Goal: Information Seeking & Learning: Learn about a topic

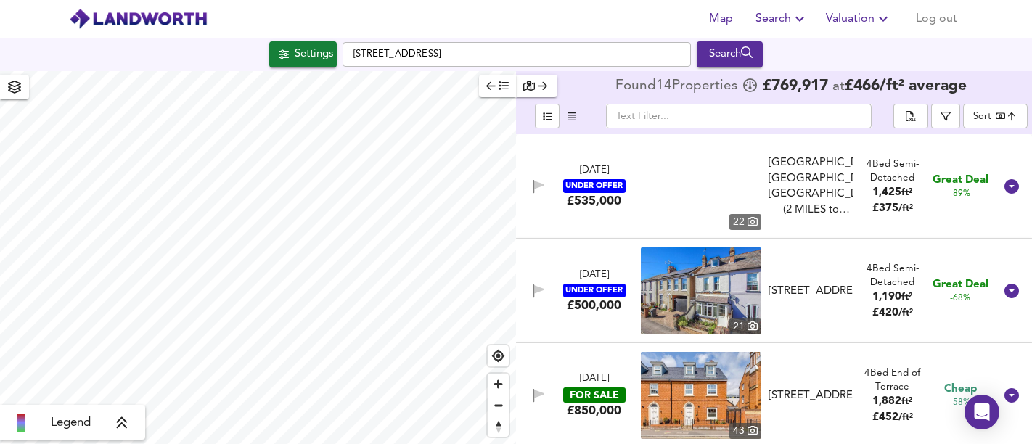
click at [373, 38] on div "Settings [STREET_ADDRESS] Search" at bounding box center [516, 54] width 1032 height 33
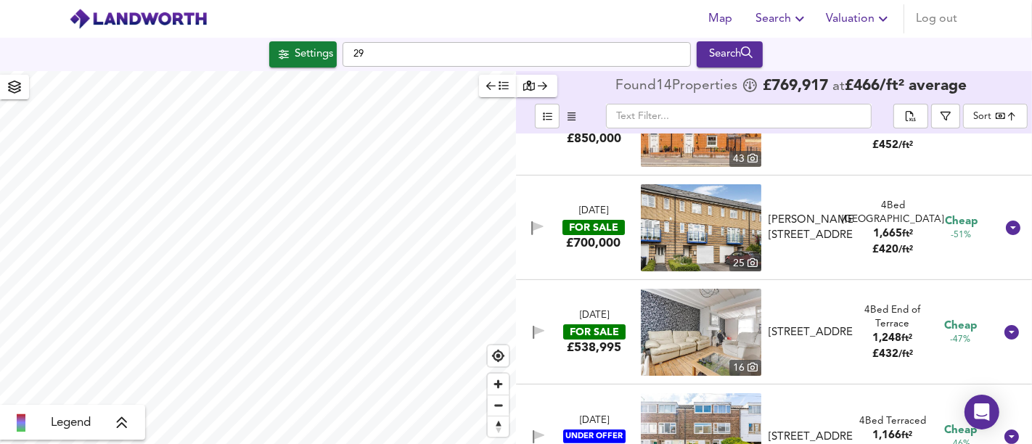
type input "2"
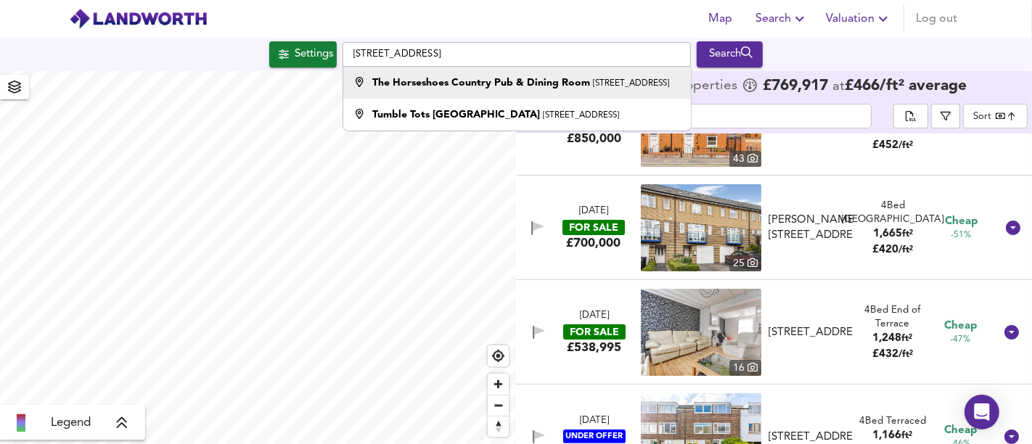
click at [490, 84] on strong "The Horseshoes Country Pub & Dining Room" at bounding box center [481, 83] width 218 height 10
type input "The Horseshoes Country Pub & Dining [STREET_ADDRESS]"
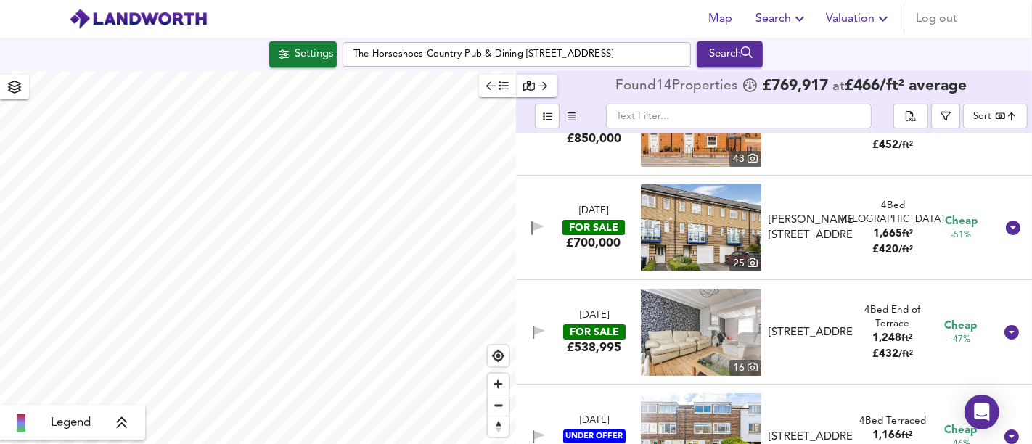
type input "1075"
click at [308, 56] on div "Settings" at bounding box center [314, 54] width 38 height 19
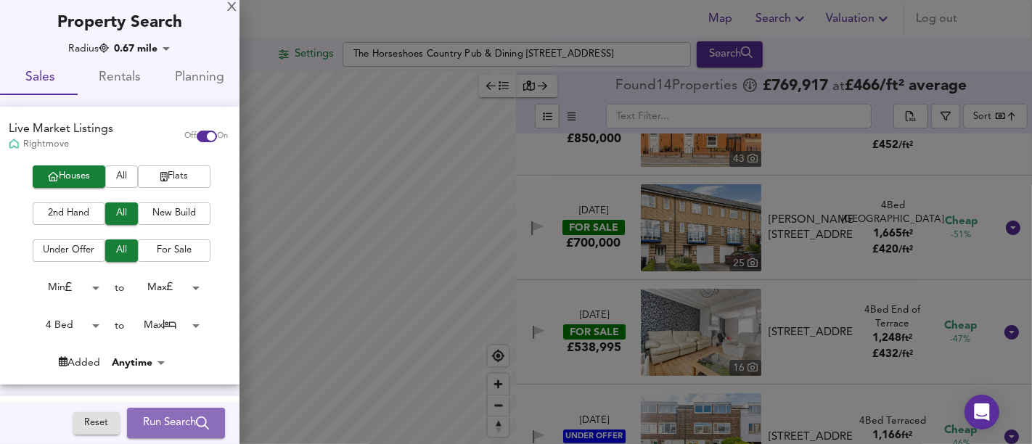
click at [193, 416] on span "Run Search" at bounding box center [176, 423] width 66 height 19
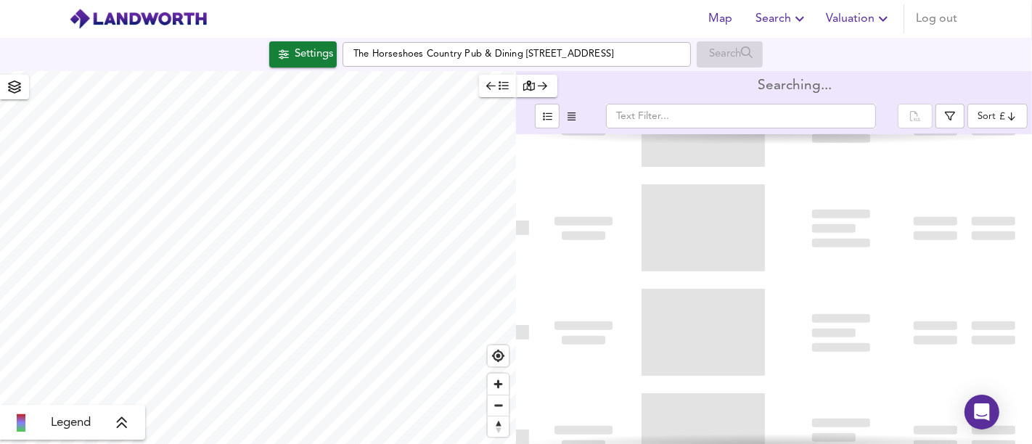
type input "bestdeal"
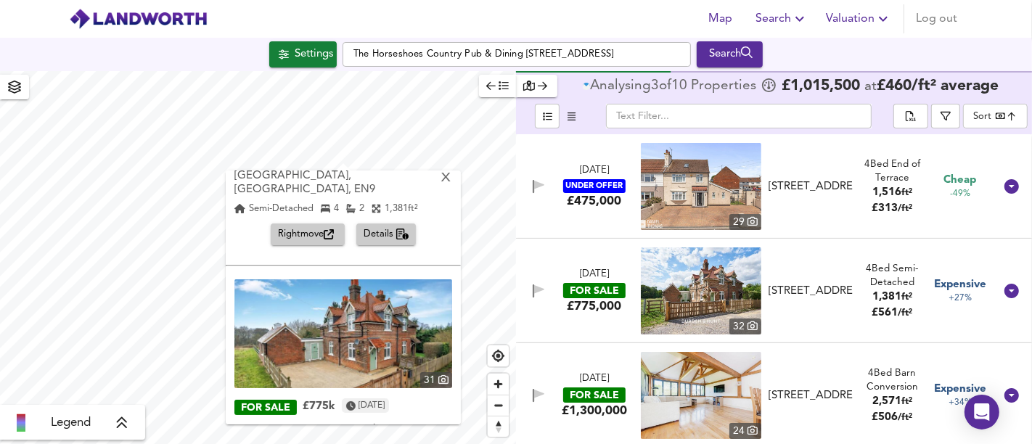
scroll to position [133, 0]
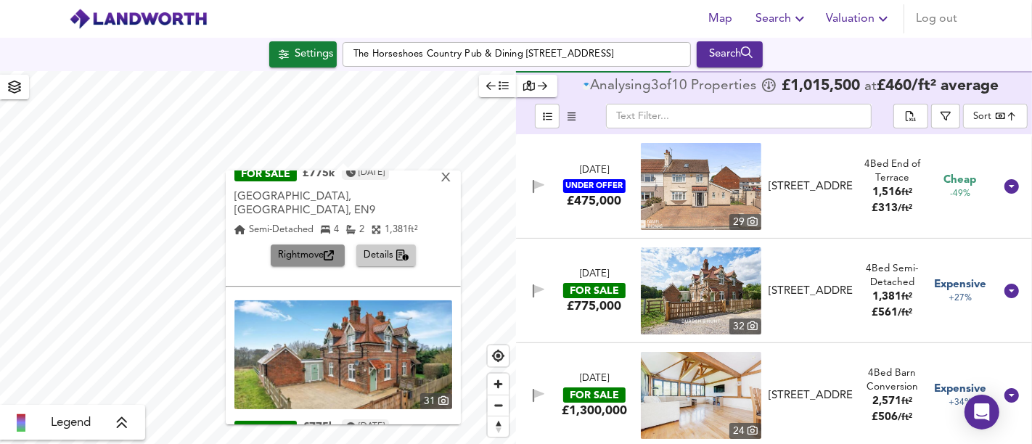
click at [306, 248] on span "Rightmove" at bounding box center [308, 256] width 60 height 17
